Goal: Task Accomplishment & Management: Complete application form

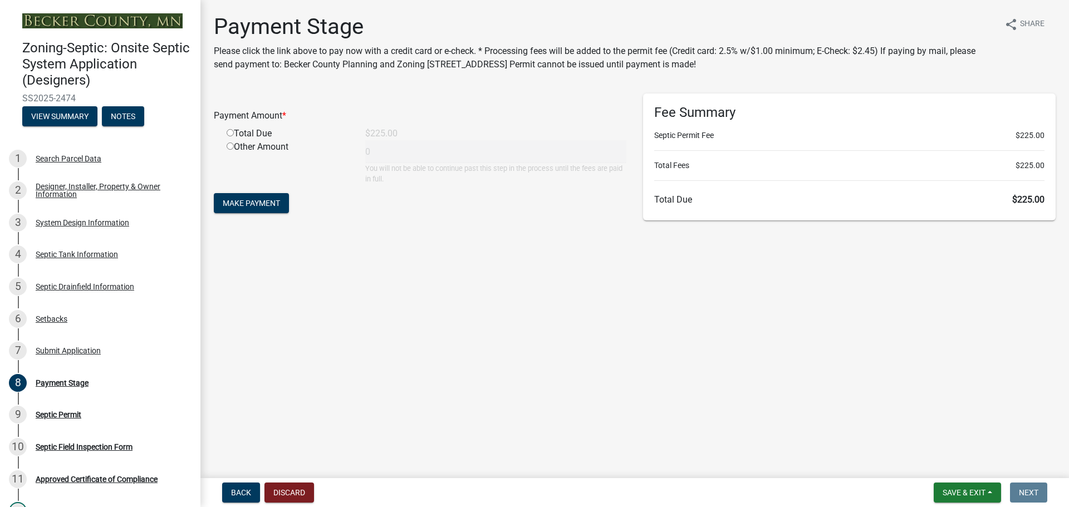
click at [231, 133] on input "radio" at bounding box center [230, 132] width 7 height 7
radio input "true"
type input "225"
click at [239, 198] on button "Make Payment" at bounding box center [251, 203] width 75 height 20
